Goal: Check status: Check status

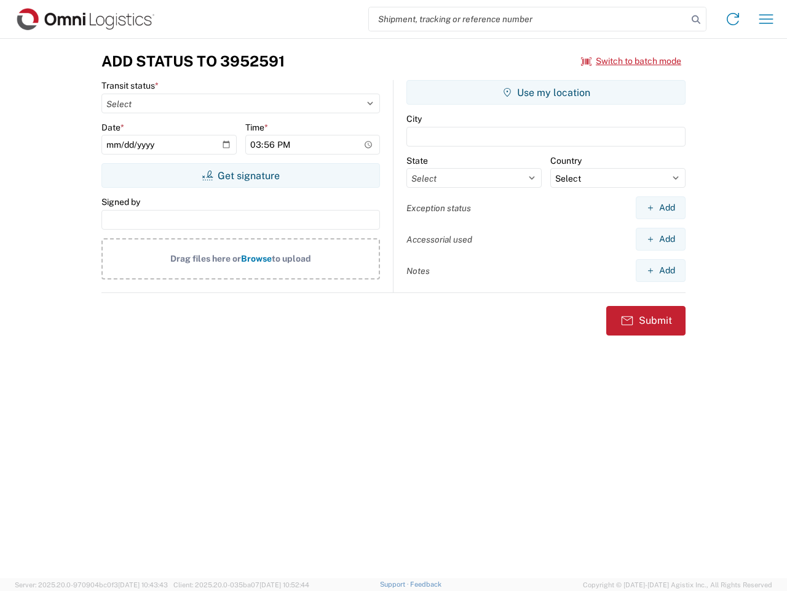
click at [528, 19] on input "search" at bounding box center [528, 18] width 319 height 23
click at [696, 20] on icon at bounding box center [696, 19] width 17 height 17
click at [733, 19] on icon at bounding box center [733, 19] width 20 height 20
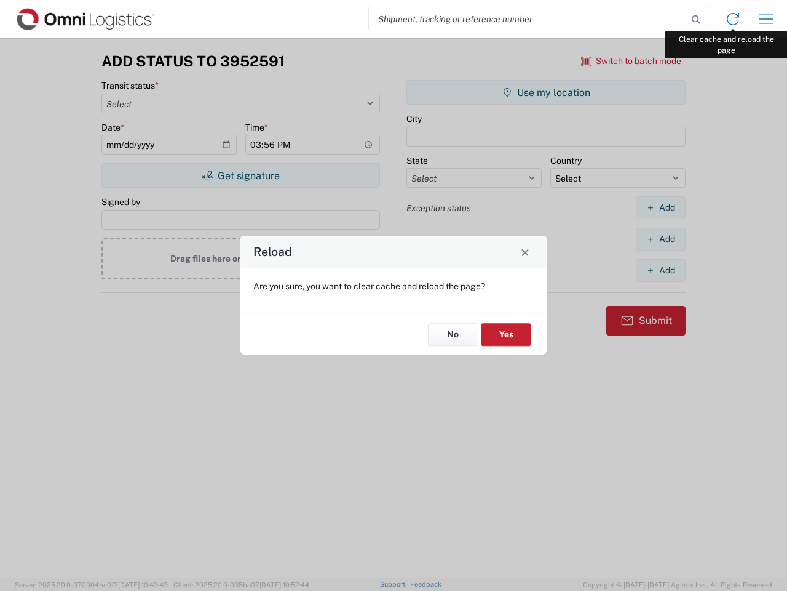
click at [766, 19] on div "Reload Are you sure, you want to clear cache and reload the page? No Yes" at bounding box center [393, 295] width 787 height 591
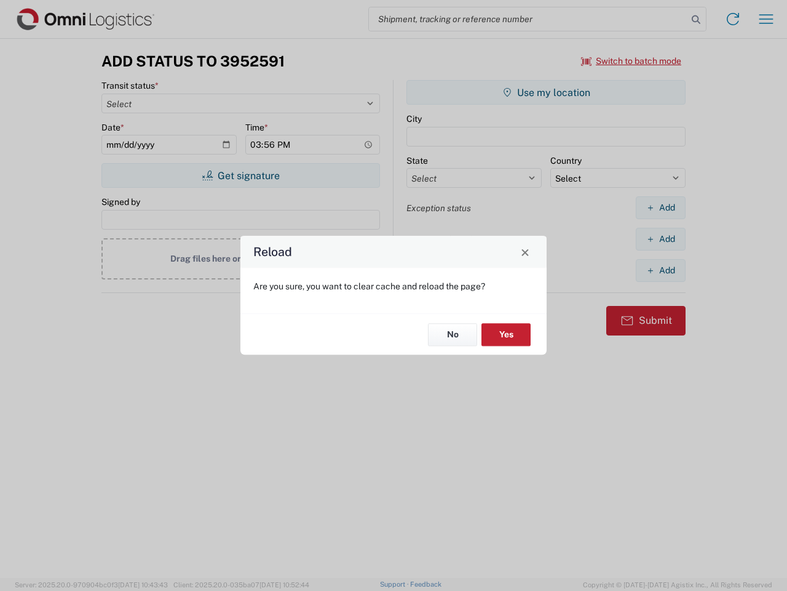
click at [632, 61] on div "Reload Are you sure, you want to clear cache and reload the page? No Yes" at bounding box center [393, 295] width 787 height 591
click at [241, 175] on div "Reload Are you sure, you want to clear cache and reload the page? No Yes" at bounding box center [393, 295] width 787 height 591
click at [546, 92] on div "Reload Are you sure, you want to clear cache and reload the page? No Yes" at bounding box center [393, 295] width 787 height 591
click at [661, 207] on div "Reload Are you sure, you want to clear cache and reload the page? No Yes" at bounding box center [393, 295] width 787 height 591
click at [661, 239] on div "Reload Are you sure, you want to clear cache and reload the page? No Yes" at bounding box center [393, 295] width 787 height 591
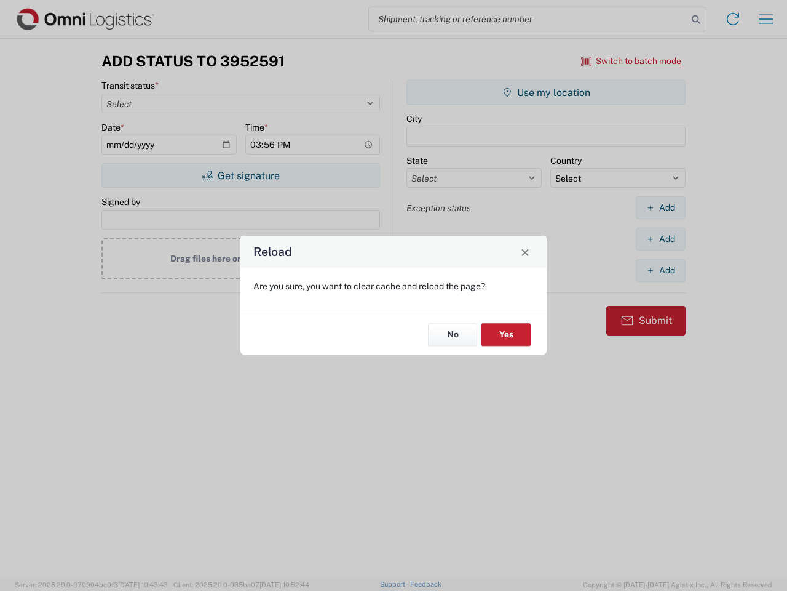
click at [661, 270] on div "Reload Are you sure, you want to clear cache and reload the page? No Yes" at bounding box center [393, 295] width 787 height 591
